Goal: Task Accomplishment & Management: Complete application form

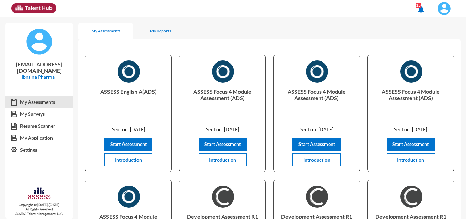
click at [448, 10] on img at bounding box center [445, 9] width 14 height 14
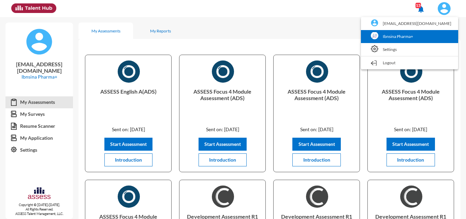
click at [415, 38] on link "Ibnsina Pharma+" at bounding box center [409, 36] width 90 height 13
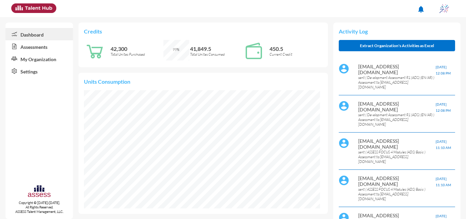
scroll to position [53, 113]
click at [45, 45] on link "Assessments" at bounding box center [39, 46] width 68 height 12
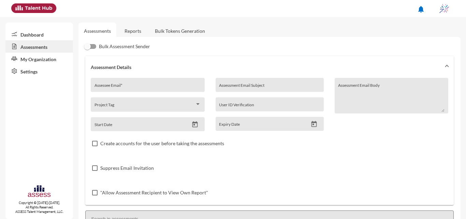
click at [187, 82] on div "Assessee Email *" at bounding box center [148, 87] width 106 height 10
paste input "[EMAIL_ADDRESS][DOMAIN_NAME]"
type input "[EMAIL_ADDRESS][DOMAIN_NAME]"
click at [241, 87] on input "Assessment Email Subject" at bounding box center [269, 87] width 101 height 5
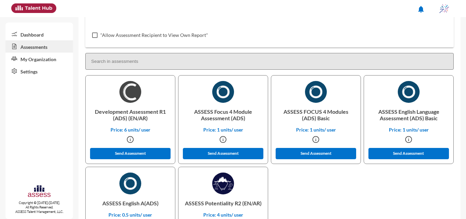
scroll to position [155, 0]
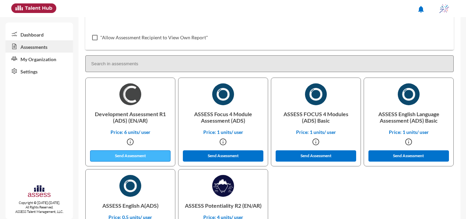
click at [153, 154] on button "Send Assessment" at bounding box center [130, 155] width 81 height 11
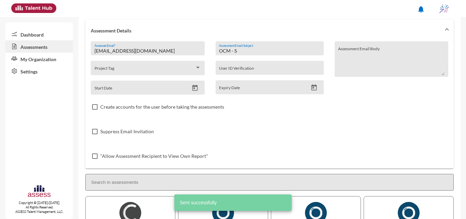
scroll to position [3, 0]
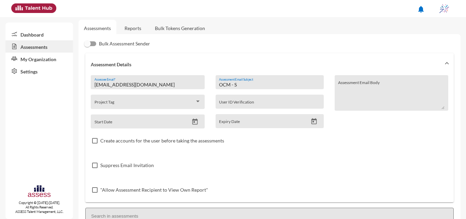
drag, startPoint x: 229, startPoint y: 87, endPoint x: 197, endPoint y: 92, distance: 32.9
click at [197, 92] on div "[EMAIL_ADDRESS][DOMAIN_NAME] Assessee Email * Project Tag Start Date OCM - S As…" at bounding box center [270, 138] width 358 height 127
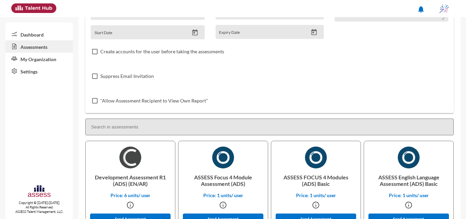
scroll to position [149, 0]
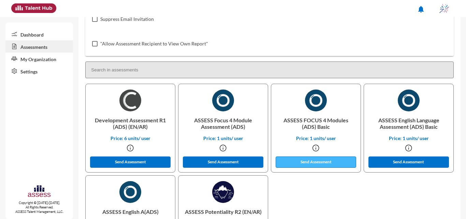
type input "IQ - S"
click at [341, 162] on button "Send Assessment" at bounding box center [316, 161] width 81 height 11
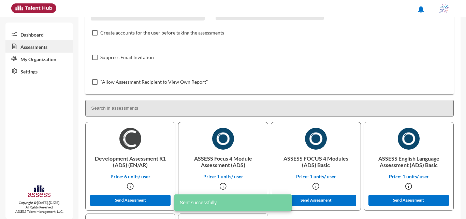
scroll to position [0, 0]
